Goal: Find specific page/section: Find specific page/section

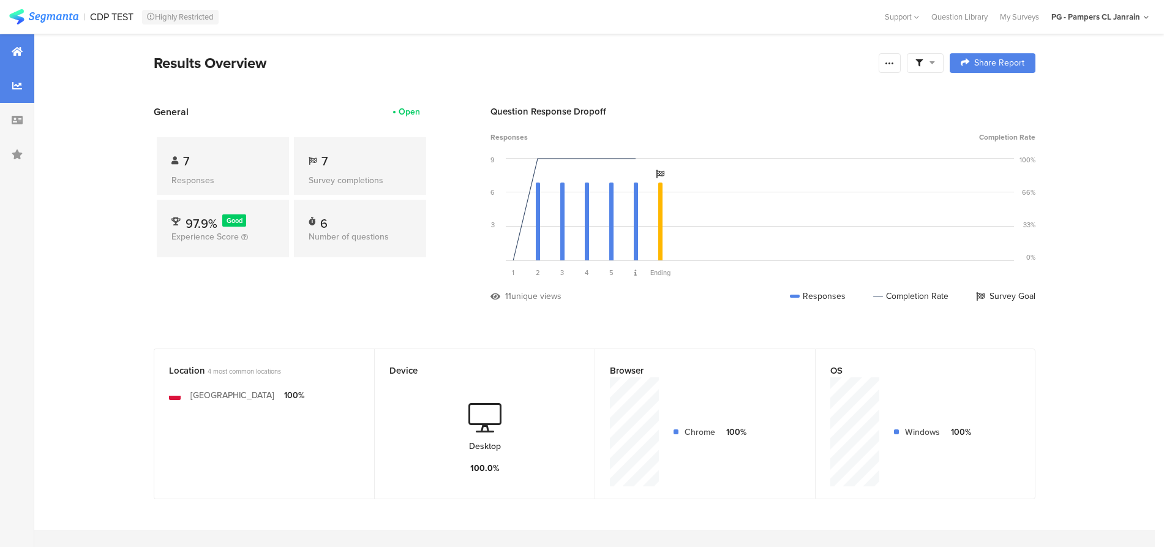
click at [15, 89] on icon at bounding box center [17, 86] width 10 height 10
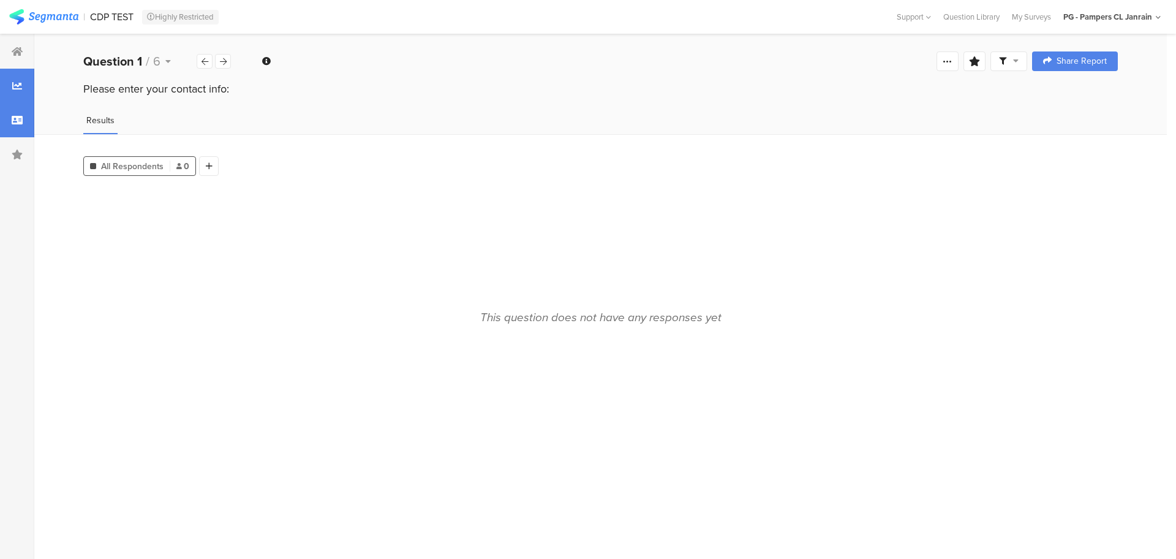
click at [11, 111] on div at bounding box center [17, 120] width 34 height 34
click at [12, 134] on div at bounding box center [17, 120] width 34 height 34
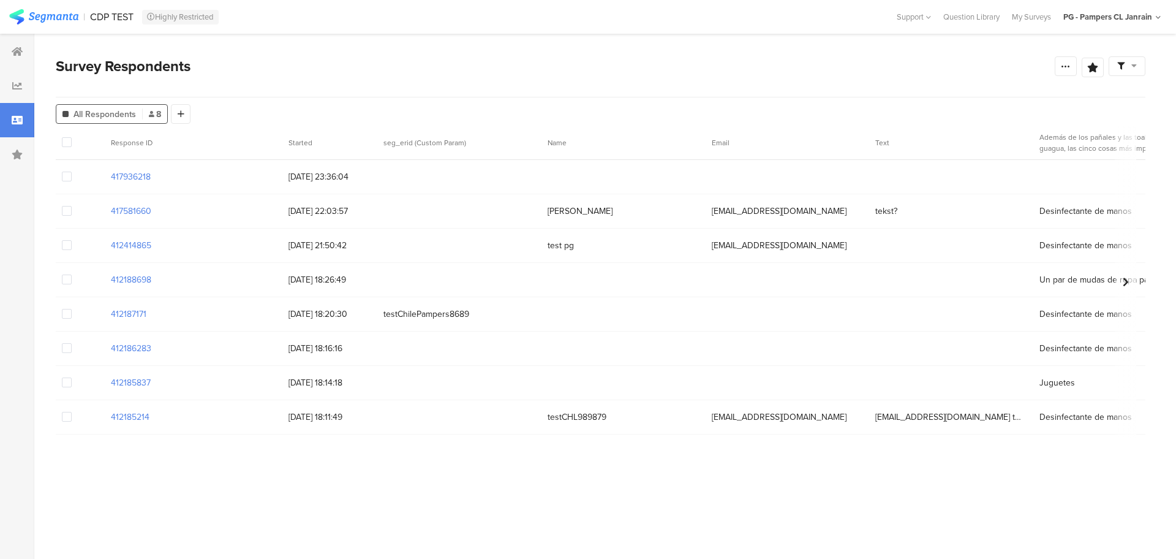
click at [12, 115] on icon at bounding box center [17, 120] width 11 height 10
click at [116, 209] on section "417581660" at bounding box center [131, 211] width 40 height 13
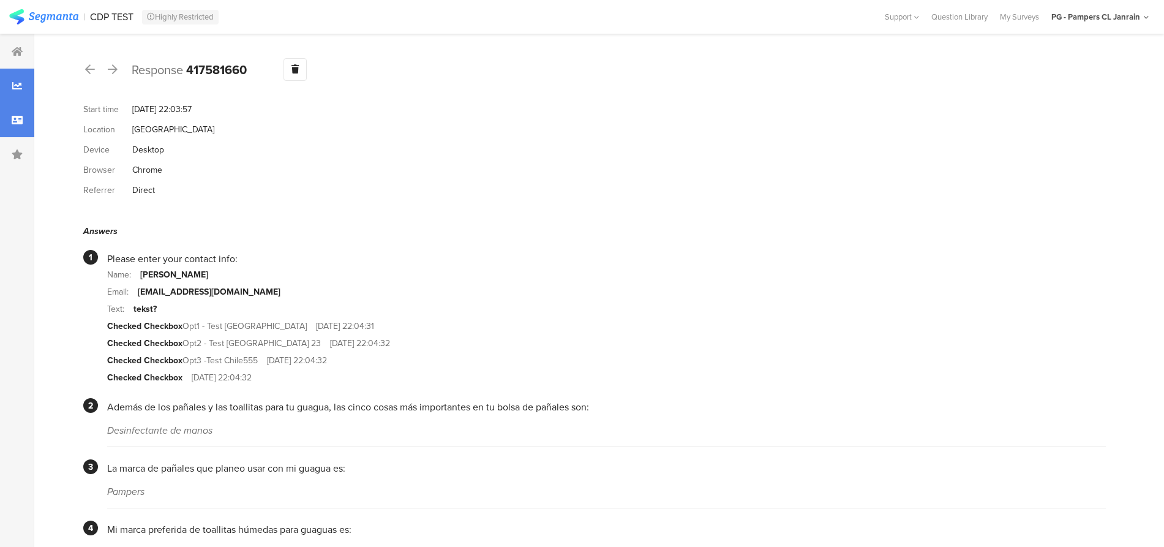
click at [17, 86] on icon at bounding box center [17, 86] width 10 height 10
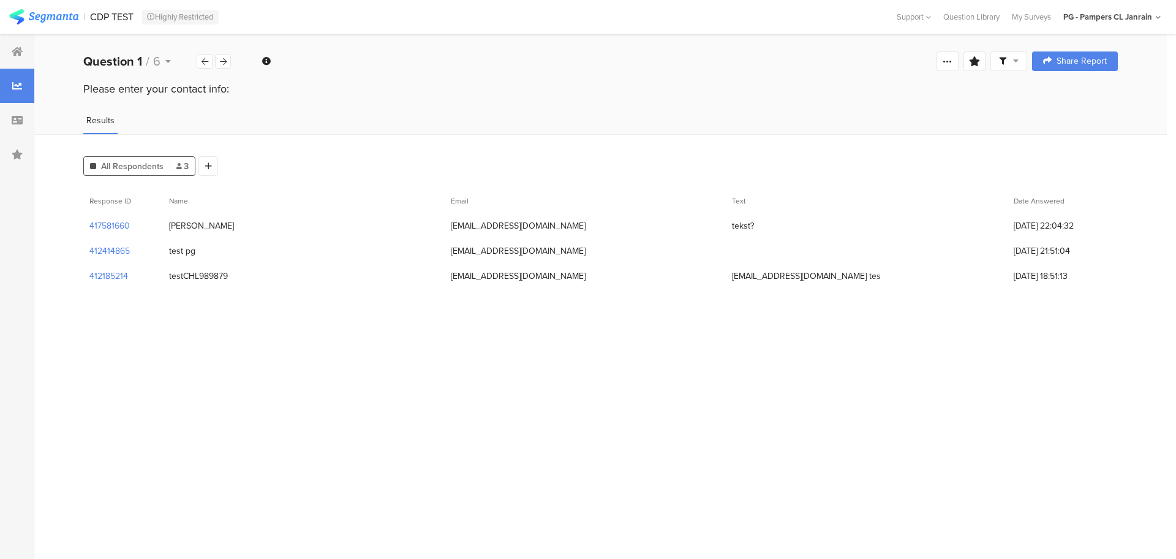
click at [12, 100] on div at bounding box center [17, 86] width 34 height 34
click at [15, 120] on icon at bounding box center [17, 120] width 11 height 10
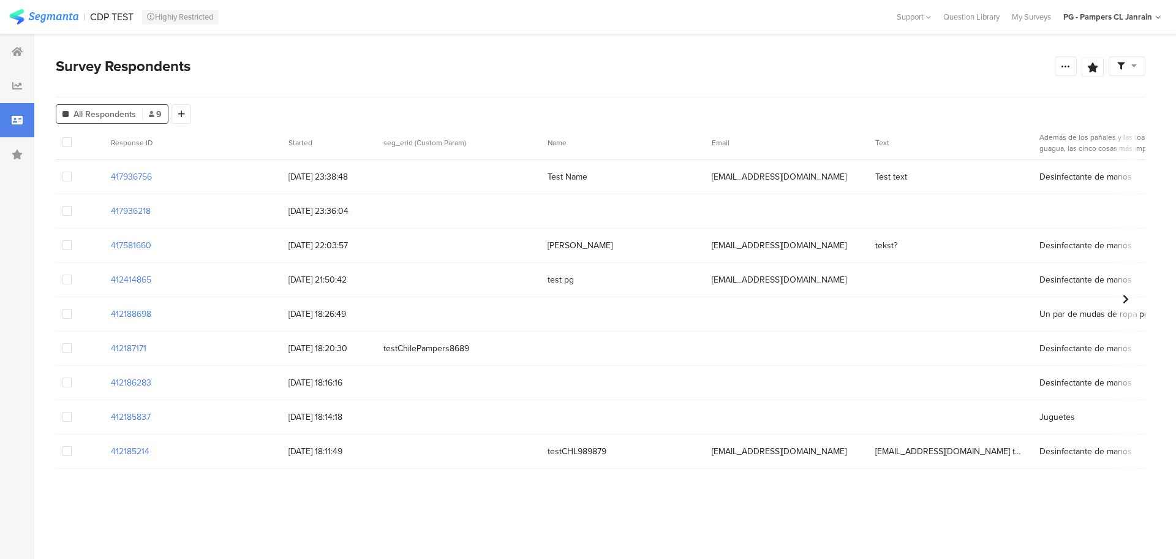
drag, startPoint x: 156, startPoint y: 177, endPoint x: 105, endPoint y: 175, distance: 50.3
click at [105, 175] on div "417936756" at bounding box center [194, 176] width 178 height 25
copy section "417936756"
